Goal: Information Seeking & Learning: Learn about a topic

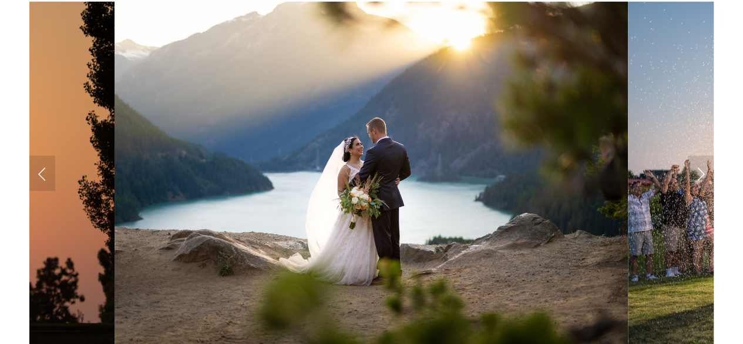
scroll to position [1101, 0]
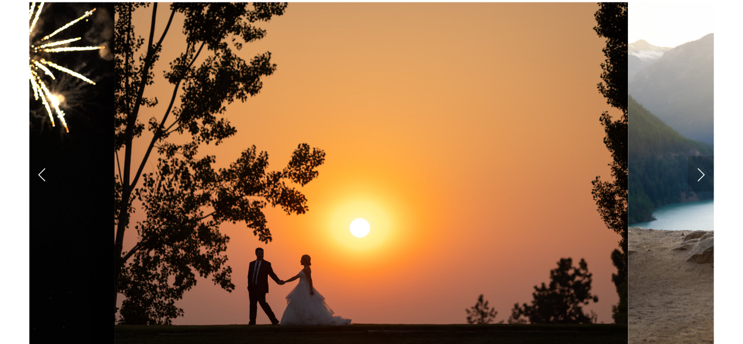
click at [689, 180] on link "Next Slide" at bounding box center [701, 173] width 26 height 35
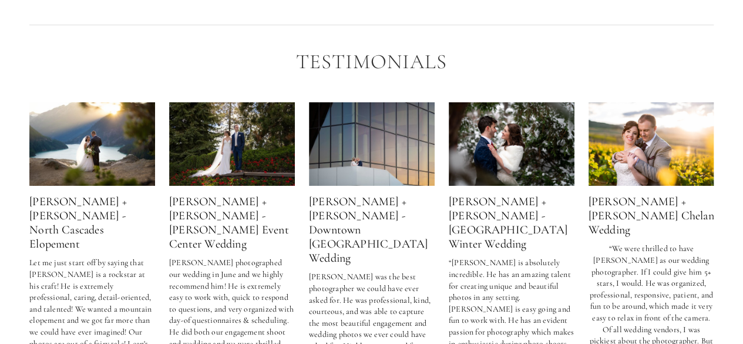
scroll to position [1978, 0]
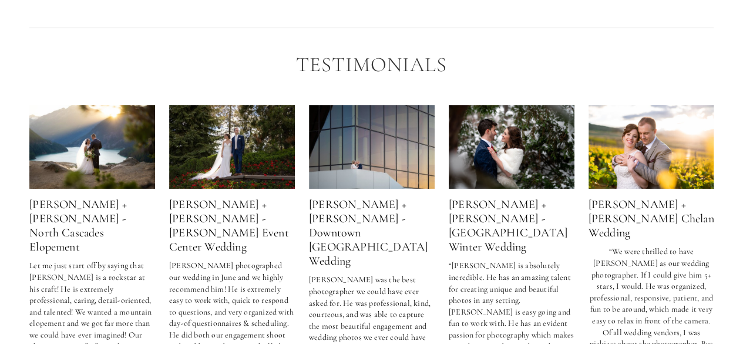
click at [400, 167] on img at bounding box center [372, 147] width 126 height 84
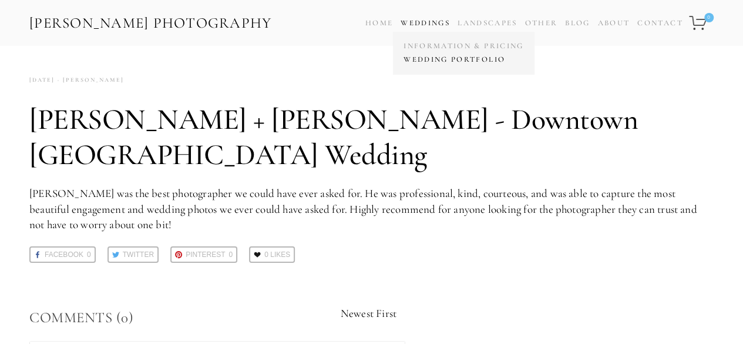
click at [412, 65] on link "Wedding Portfolio" at bounding box center [463, 60] width 126 height 14
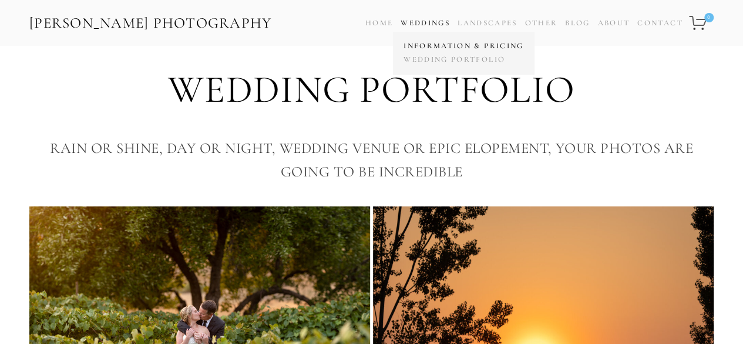
click at [418, 44] on link "Information & Pricing" at bounding box center [463, 46] width 126 height 14
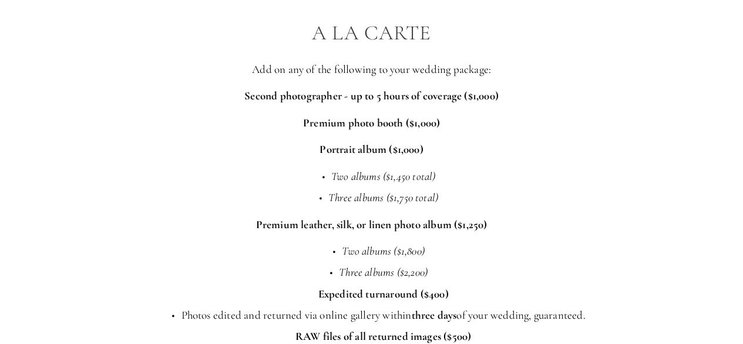
scroll to position [1968, 0]
